Goal: Transaction & Acquisition: Purchase product/service

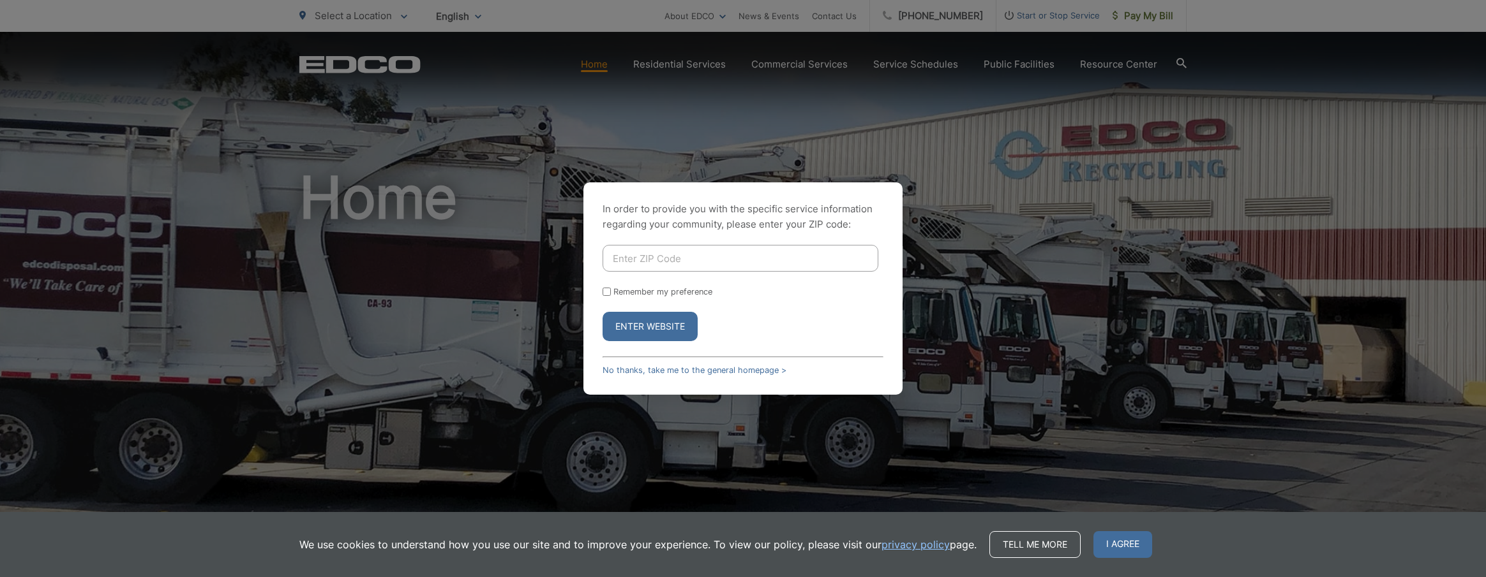
click at [661, 253] on input "Enter ZIP Code" at bounding box center [740, 258] width 276 height 27
type input "92078"
click at [650, 327] on button "Enter Website" at bounding box center [649, 326] width 95 height 29
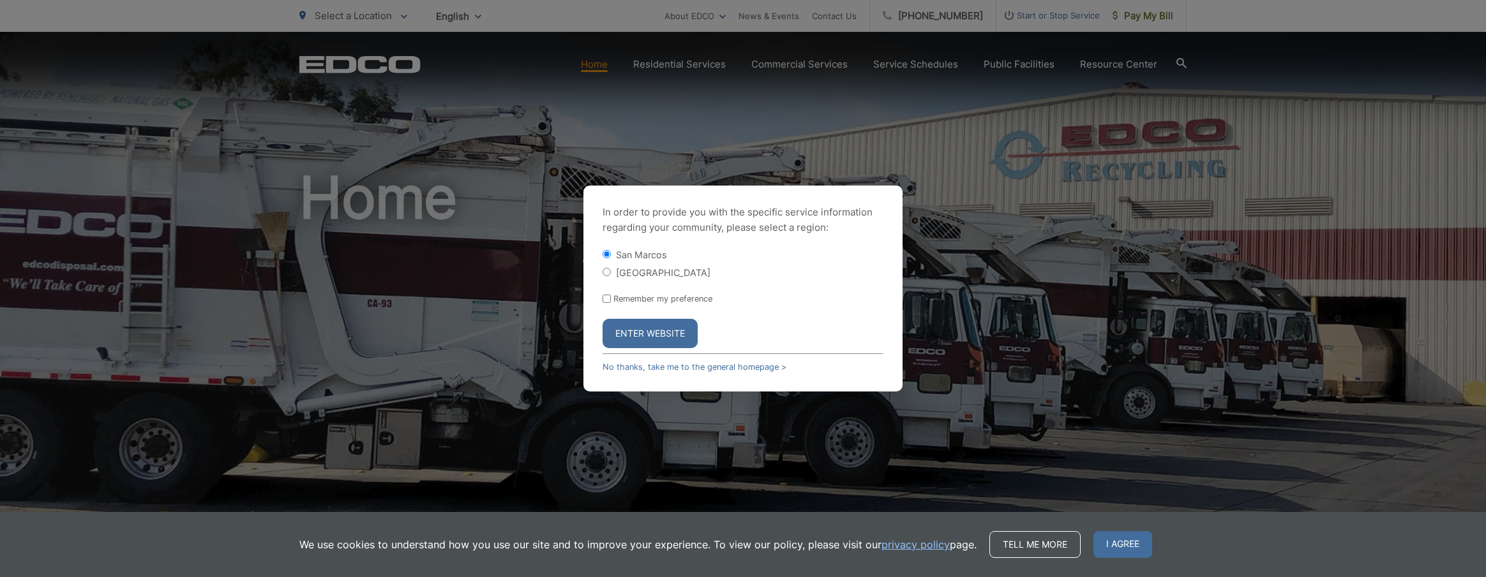
click at [656, 334] on button "Enter Website" at bounding box center [649, 333] width 95 height 29
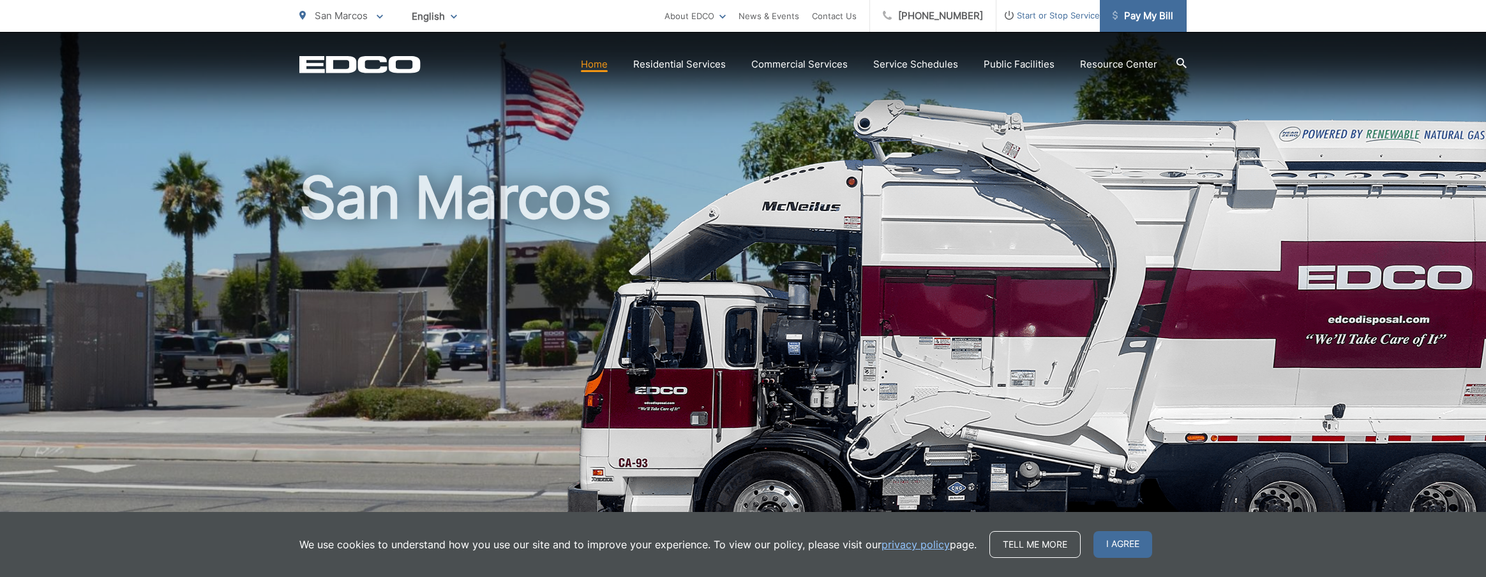
click at [1142, 16] on span "Pay My Bill" at bounding box center [1142, 15] width 61 height 15
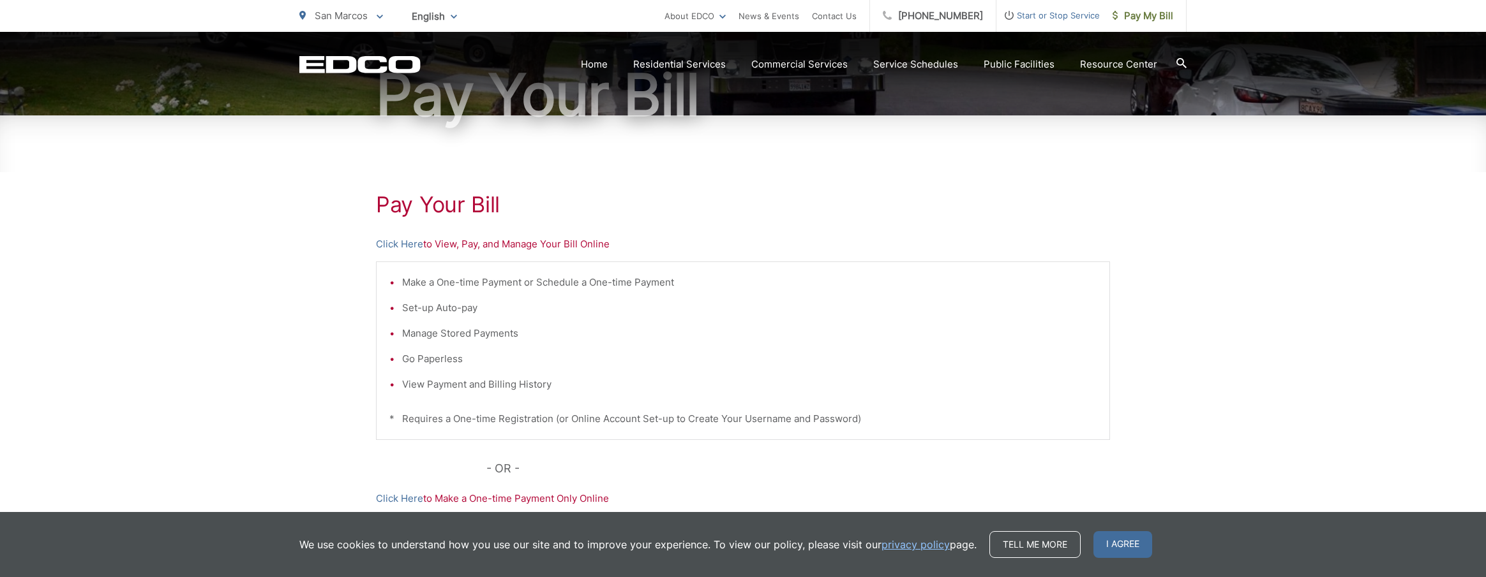
scroll to position [141, 0]
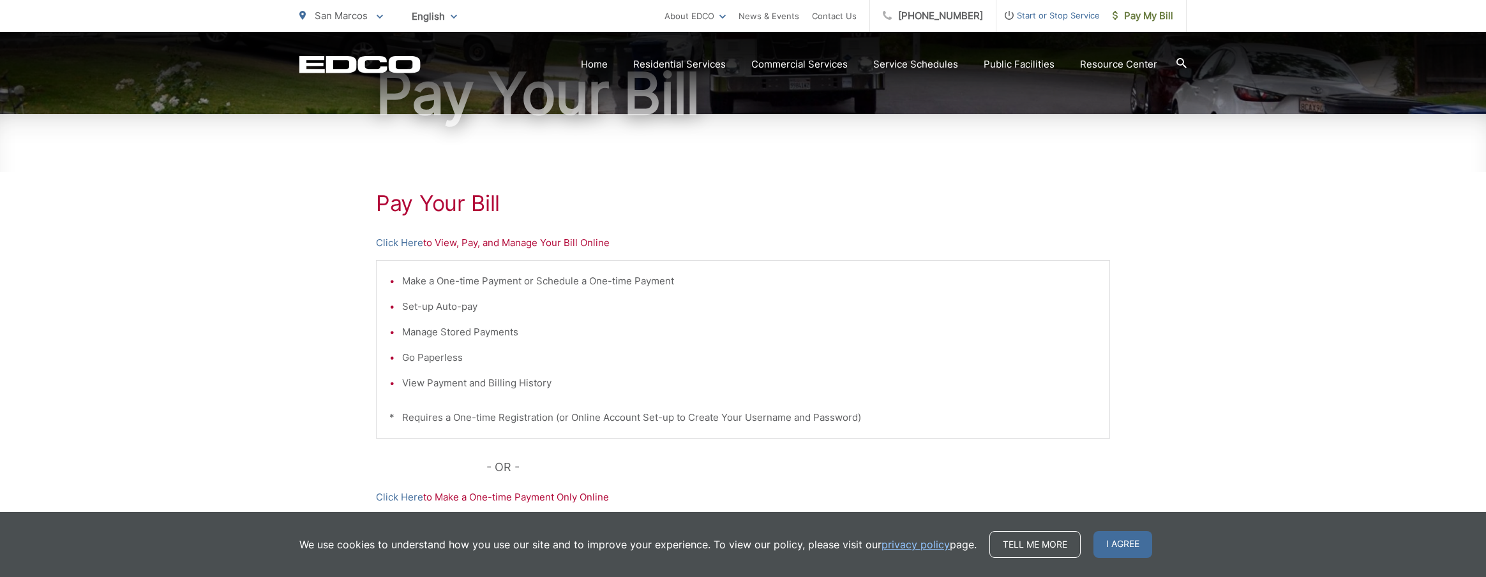
click at [454, 243] on p "Click Here to View, Pay, and Manage Your Bill Online" at bounding box center [743, 242] width 734 height 15
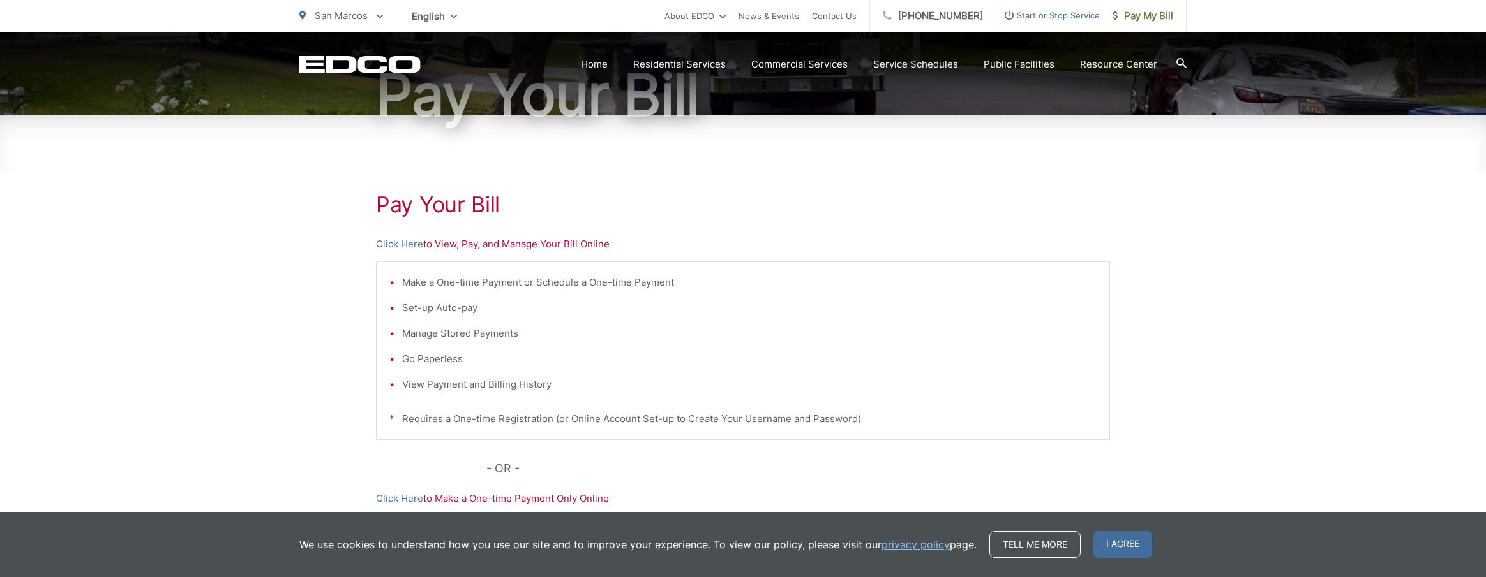
scroll to position [139, 0]
click at [403, 245] on link "Click Here" at bounding box center [399, 244] width 47 height 15
